Goal: Complete application form

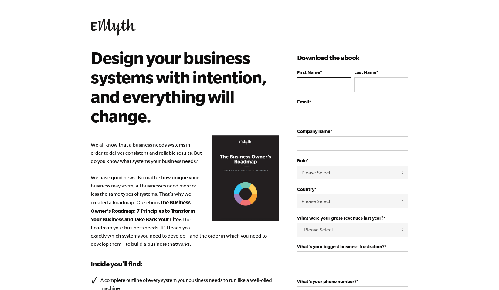
click at [306, 83] on input "First Name *" at bounding box center [324, 84] width 54 height 15
type input "Brad"
type input "Phipps"
type input "b"
type input "bphipps@caprock.it"
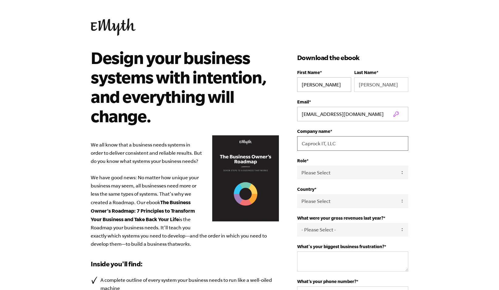
type input "Caprock IT, LLC"
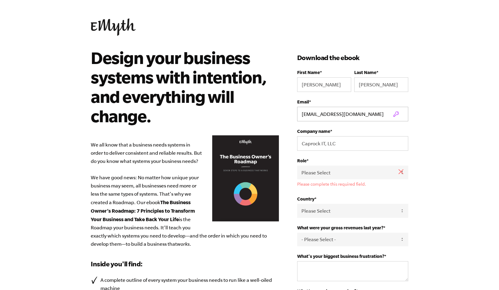
click at [321, 180] on fieldset "Role * Please Select Owner Partner / Co-Owner Executive Employee / Other Please…" at bounding box center [352, 177] width 111 height 38
click at [320, 174] on select "Please Select Owner Partner / Co-Owner Executive Employee / Other" at bounding box center [352, 173] width 111 height 14
select select "Partner / Co-Owner"
click at [297, 166] on select "Please Select Owner Partner / Co-Owner Executive Employee / Other" at bounding box center [352, 173] width 111 height 14
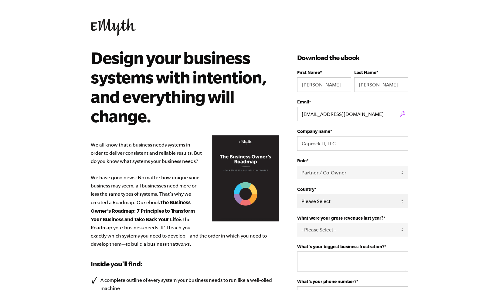
click at [309, 201] on select "Please Select United States Afghanistan Åland Islands Albania Algeria American …" at bounding box center [352, 201] width 111 height 14
select select "United States"
click at [297, 195] on select "Please Select United States Afghanistan Åland Islands Albania Algeria American …" at bounding box center [352, 201] width 111 height 14
click at [317, 231] on select "- Please Select - 0-75K 76-150K 151-275K 276-500K 501-750K 751-1M 1-2.5M 2.5-5M…" at bounding box center [352, 230] width 111 height 14
select select "76-150K"
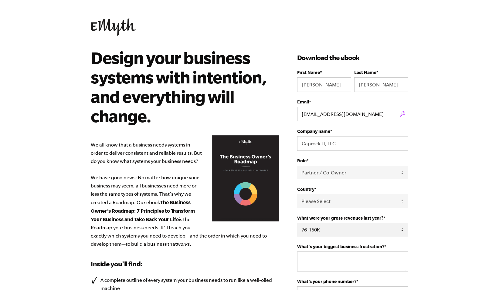
click at [297, 224] on select "- Please Select - 0-75K 76-150K 151-275K 276-500K 501-750K 751-1M 1-2.5M 2.5-5M…" at bounding box center [352, 230] width 111 height 14
click at [313, 266] on textarea "What's your biggest business frustration? *" at bounding box center [352, 261] width 111 height 20
type textarea "N"
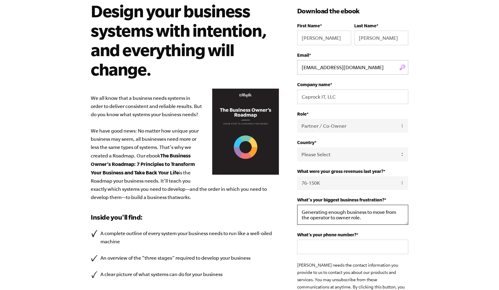
scroll to position [47, 0]
type textarea "Generating enough business to move from the operator to owner role."
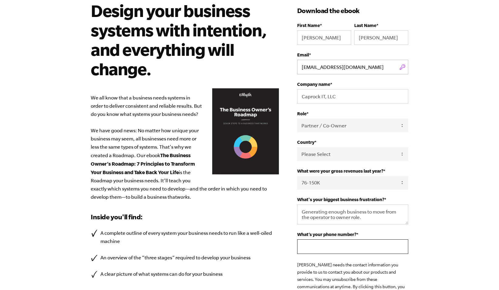
click at [318, 246] on input "What’s your phone number? *" at bounding box center [352, 246] width 111 height 15
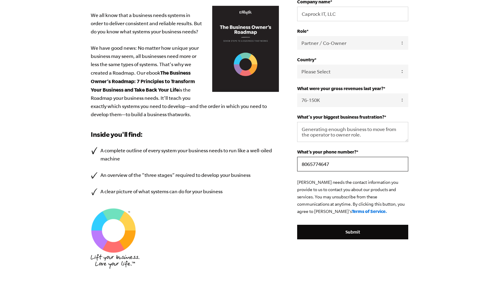
scroll to position [130, 0]
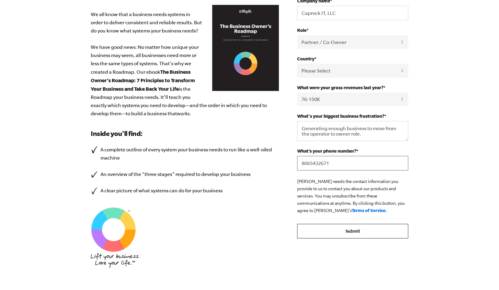
type input "8065432671"
click at [350, 232] on input "Submit" at bounding box center [352, 231] width 111 height 15
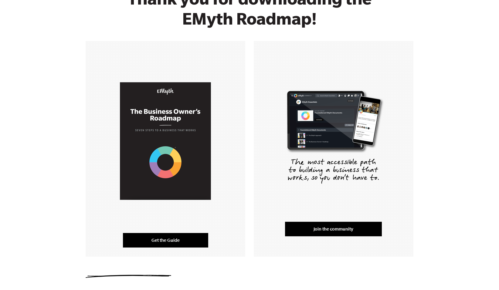
click at [173, 244] on link "Get the Guide" at bounding box center [165, 240] width 85 height 15
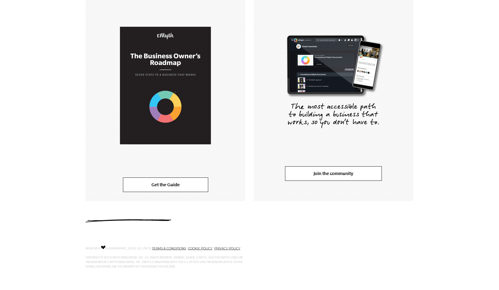
click at [325, 174] on link "Join the community" at bounding box center [333, 173] width 97 height 15
